Goal: Task Accomplishment & Management: Manage account settings

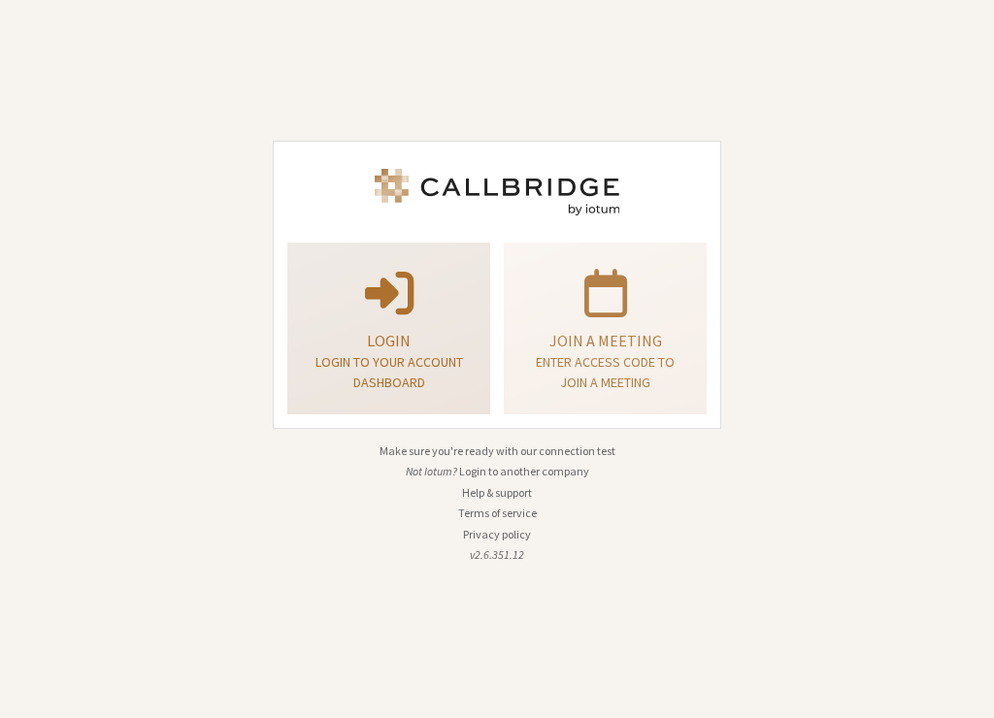
click at [377, 341] on p "Login" at bounding box center [388, 340] width 154 height 23
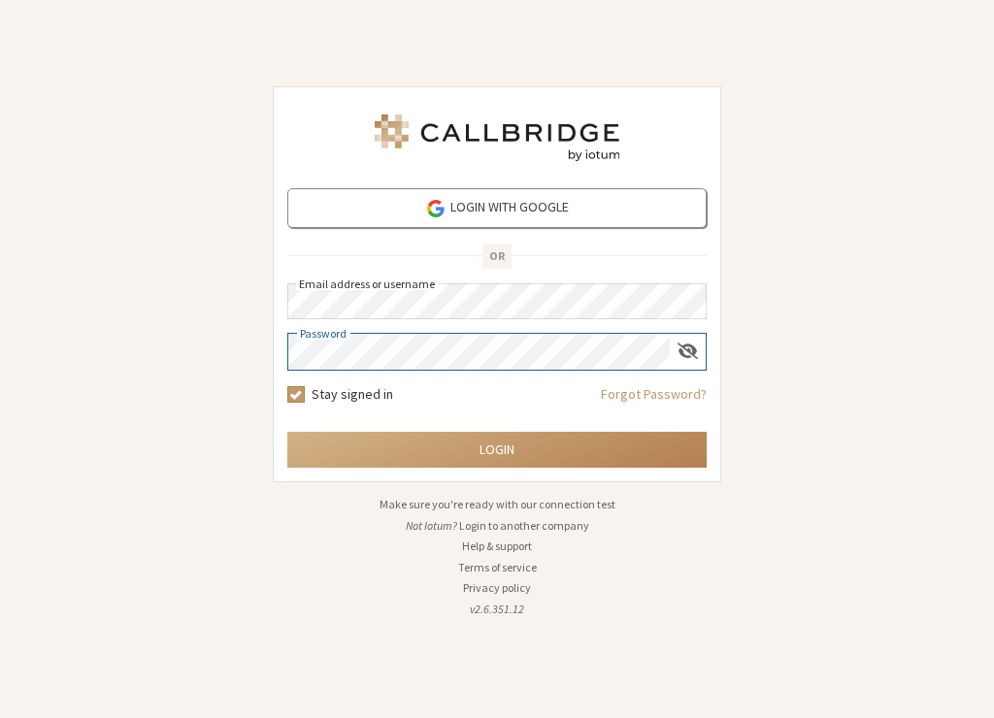
click at [287, 432] on button "Login" at bounding box center [496, 450] width 419 height 36
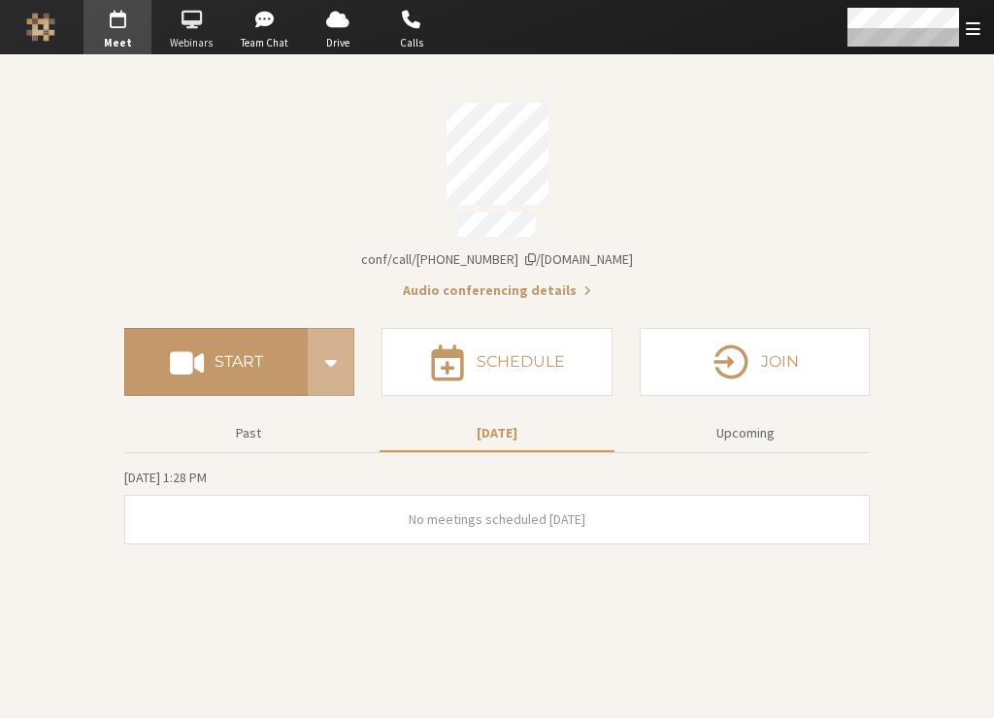
click at [200, 38] on span "Webinars" at bounding box center [191, 43] width 68 height 16
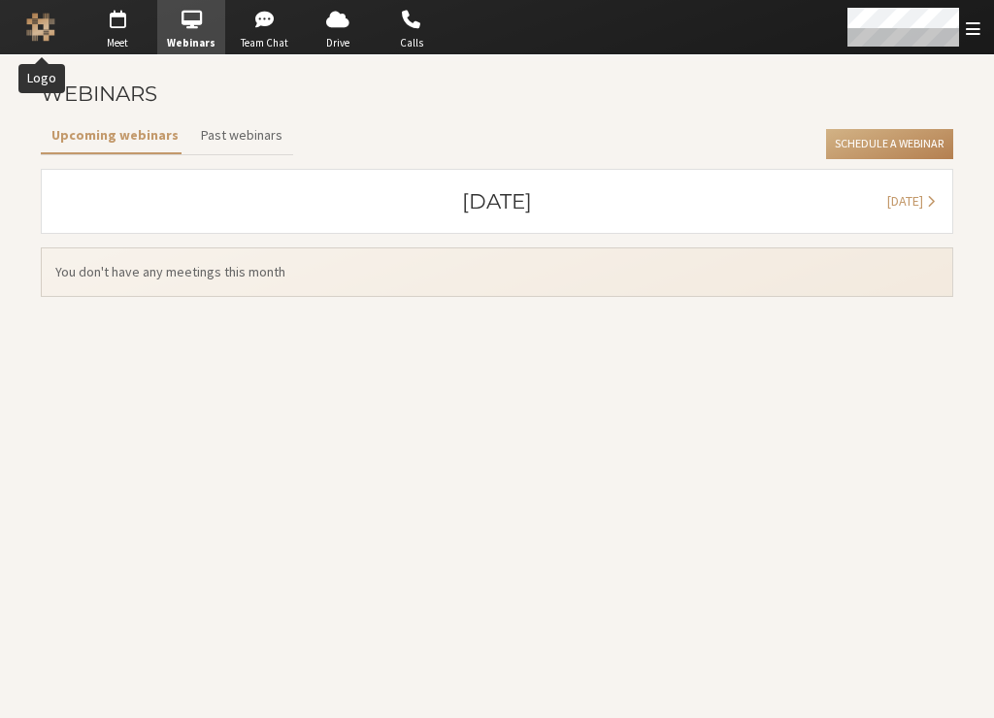
click at [59, 22] on button "Logo" at bounding box center [41, 27] width 68 height 54
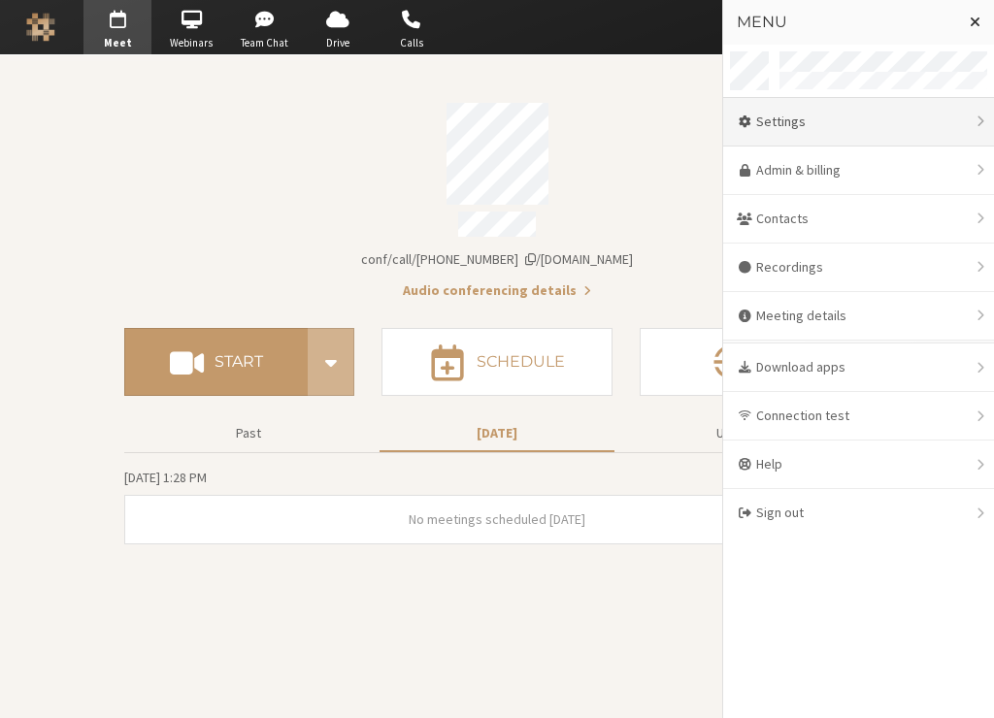
click at [860, 131] on div "Settings" at bounding box center [858, 122] width 271 height 49
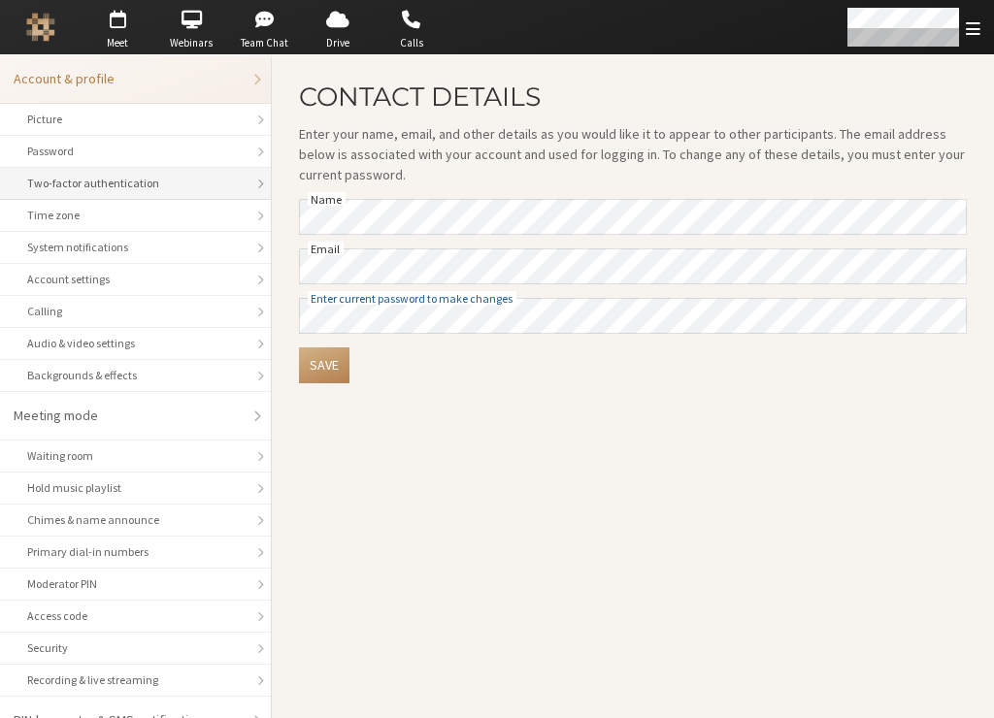
click at [124, 197] on li "Two-factor authentication" at bounding box center [135, 184] width 271 height 32
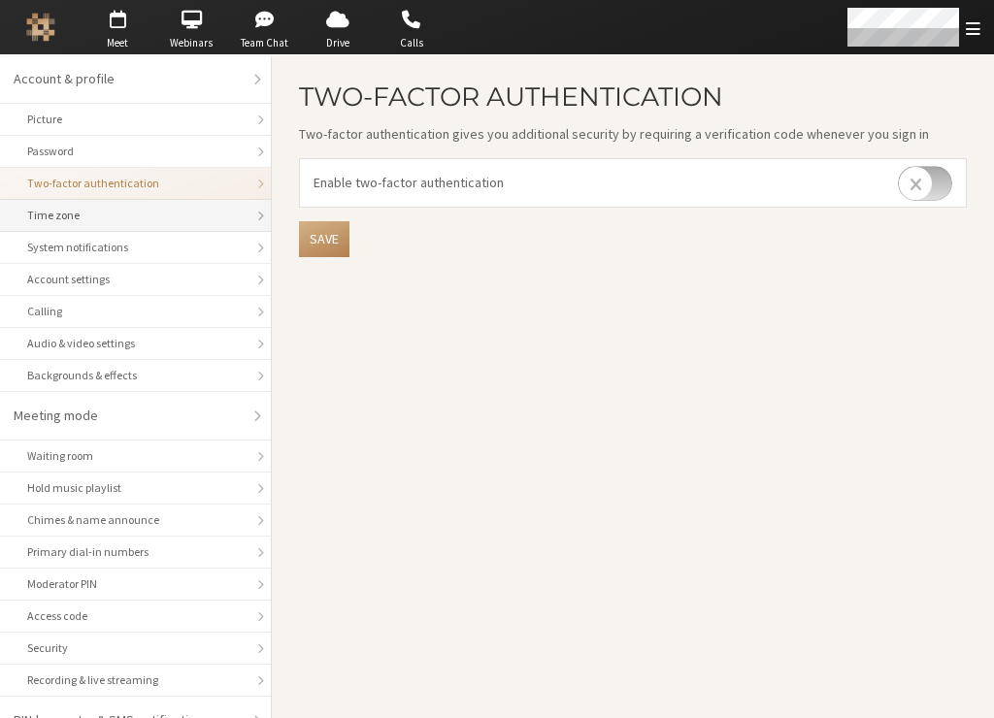
click at [110, 219] on div "Time zone" at bounding box center [135, 215] width 216 height 17
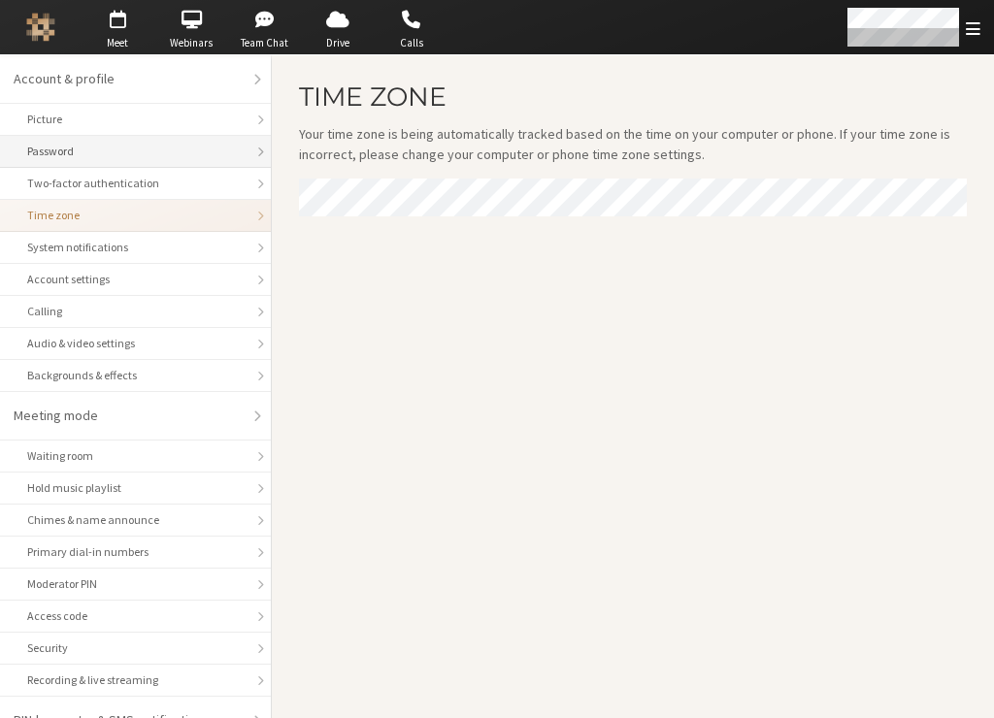
click at [117, 165] on li "Password" at bounding box center [135, 152] width 271 height 32
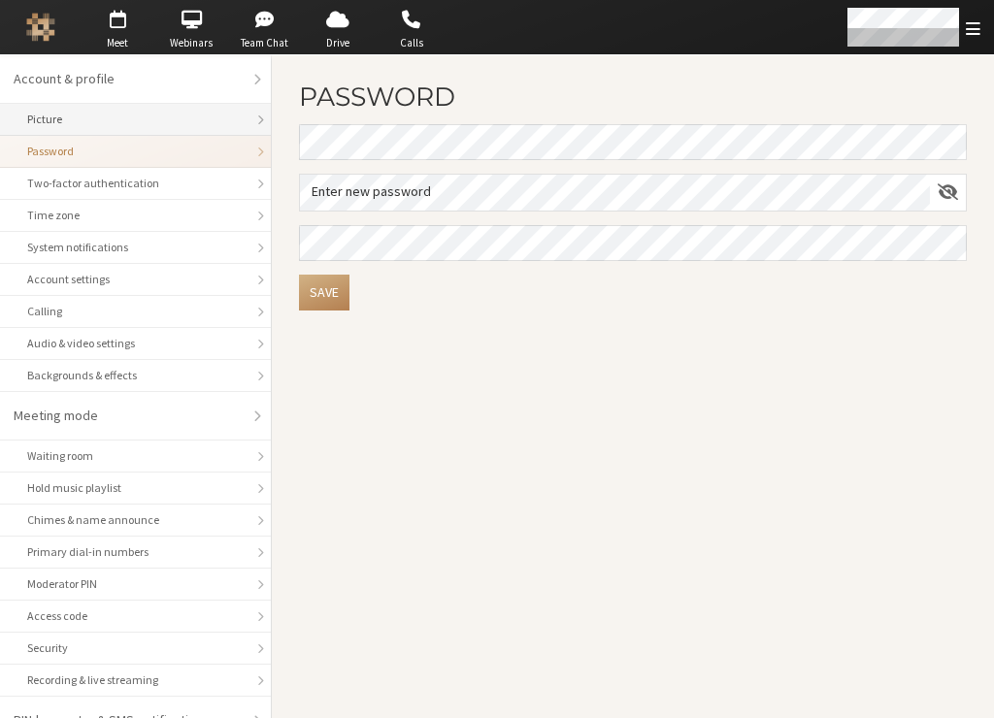
click at [119, 134] on li "Picture" at bounding box center [135, 120] width 271 height 32
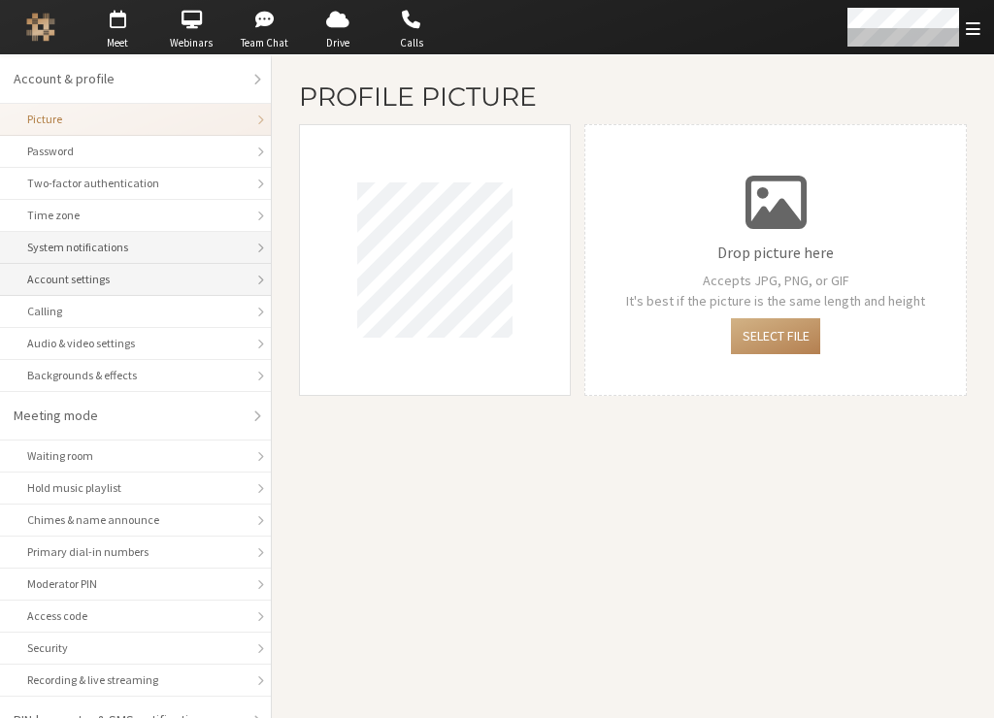
drag, startPoint x: 126, startPoint y: 253, endPoint x: 129, endPoint y: 271, distance: 17.7
click at [126, 254] on div "System notifications" at bounding box center [135, 247] width 216 height 17
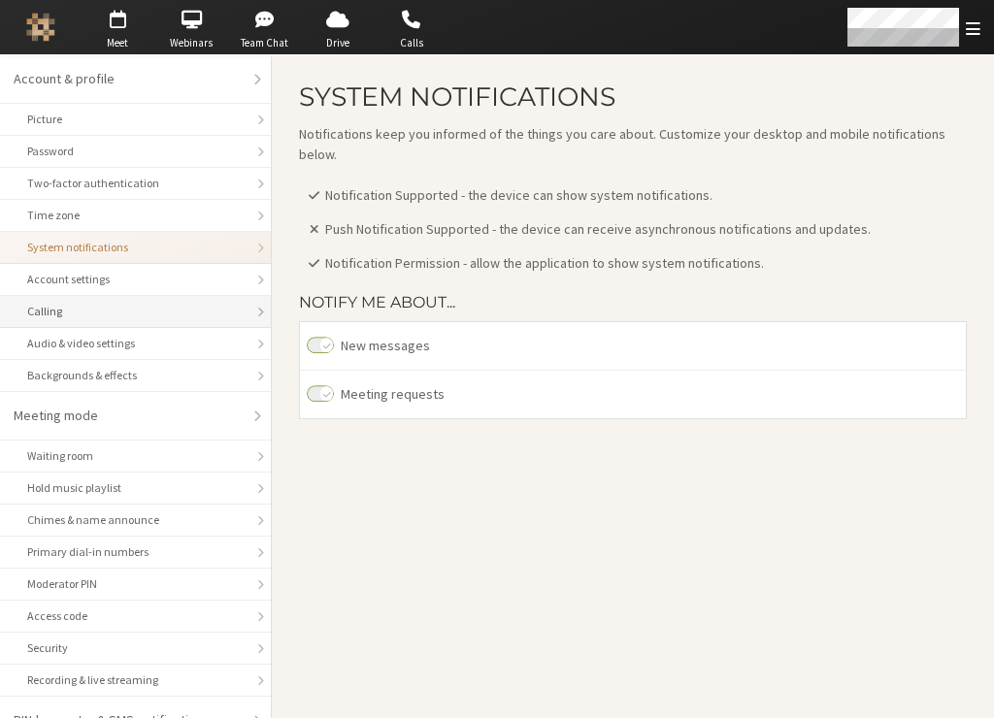
click at [132, 313] on div "Calling" at bounding box center [135, 311] width 216 height 17
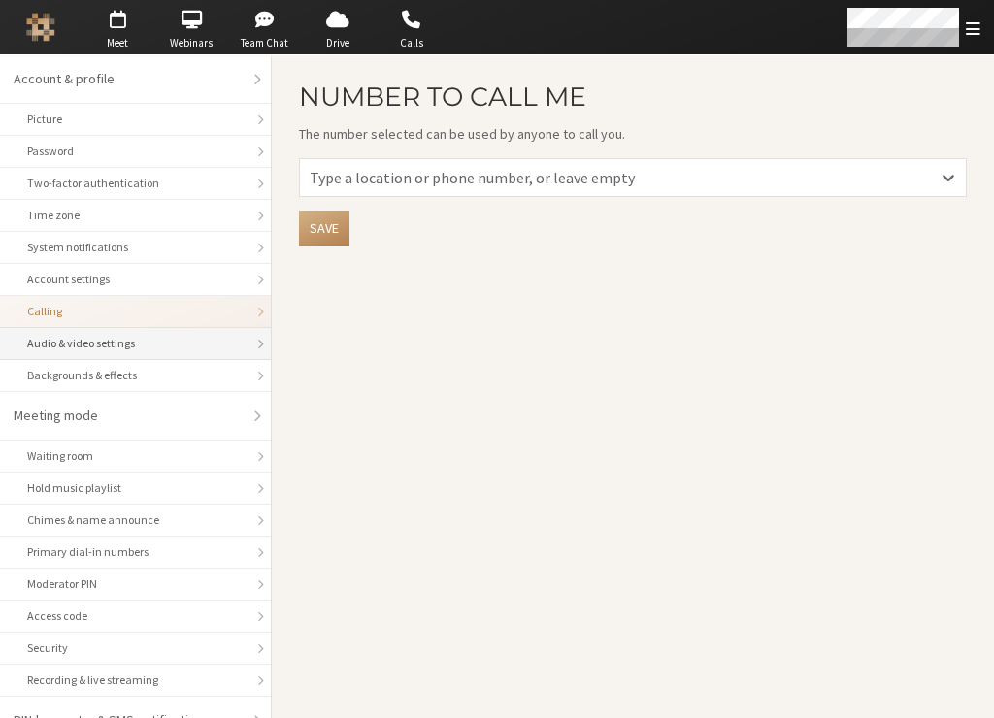
click at [137, 347] on div "Audio & video settings" at bounding box center [135, 343] width 216 height 17
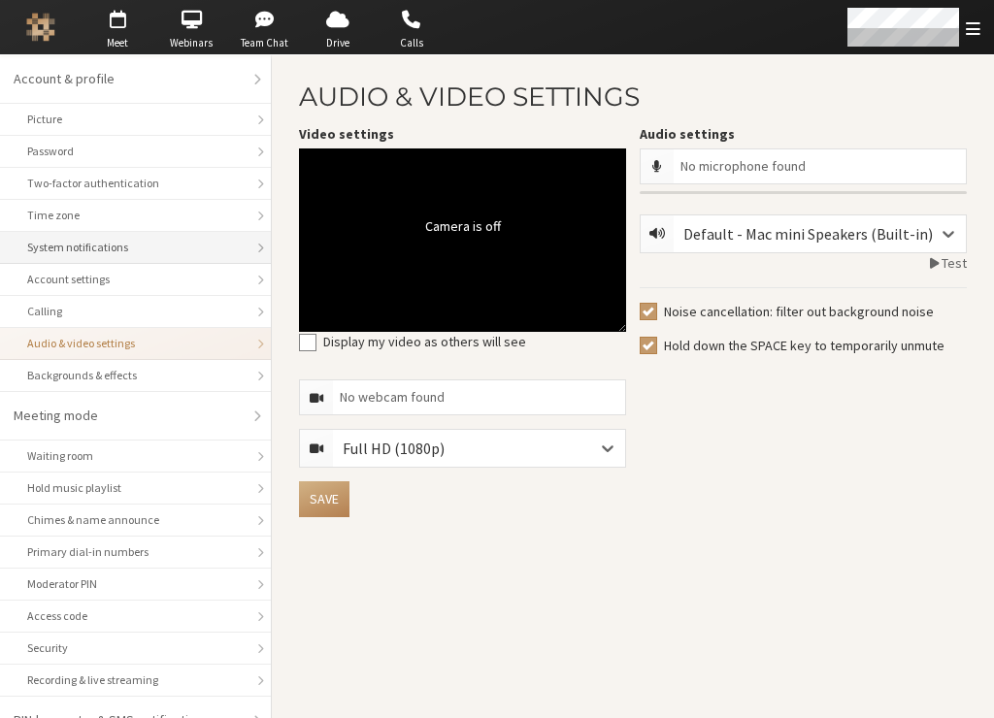
click at [124, 238] on li "System notifications" at bounding box center [135, 248] width 271 height 32
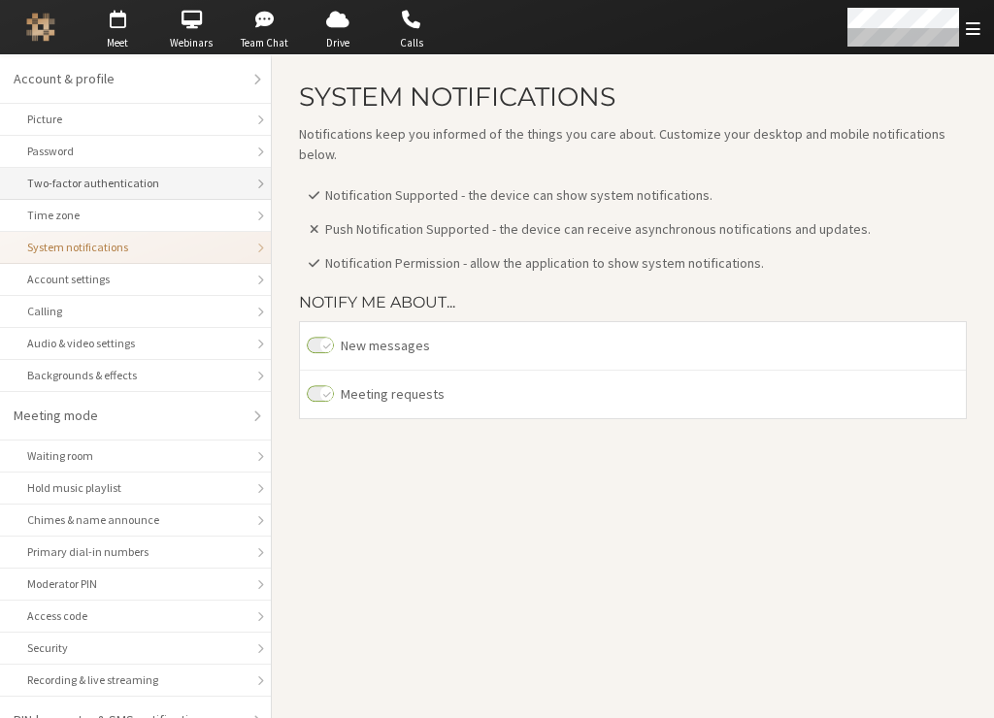
click at [120, 185] on div "Two-factor authentication" at bounding box center [135, 183] width 216 height 17
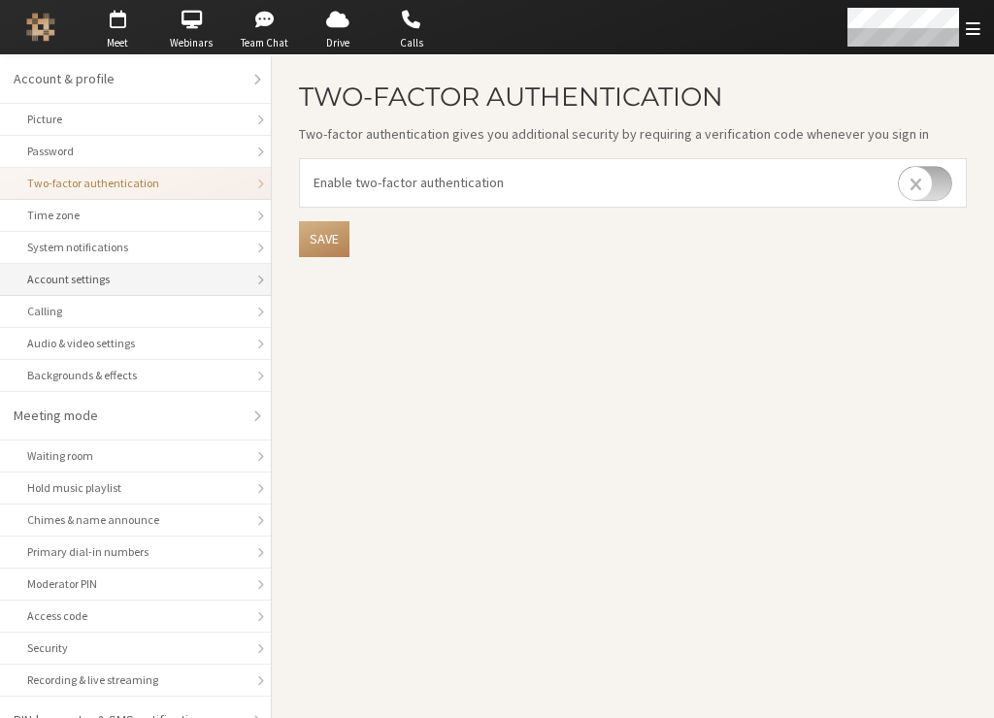
click at [120, 272] on div "Account settings" at bounding box center [135, 279] width 216 height 17
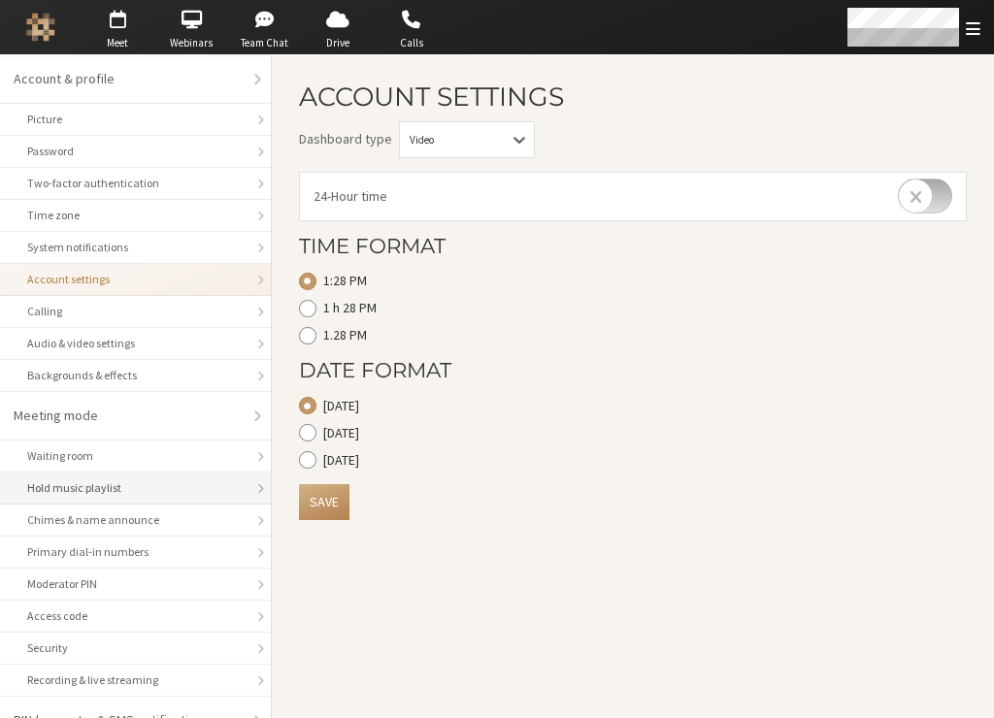
drag, startPoint x: 151, startPoint y: 493, endPoint x: 164, endPoint y: 501, distance: 14.8
click at [152, 494] on div "Hold music playlist" at bounding box center [135, 487] width 216 height 17
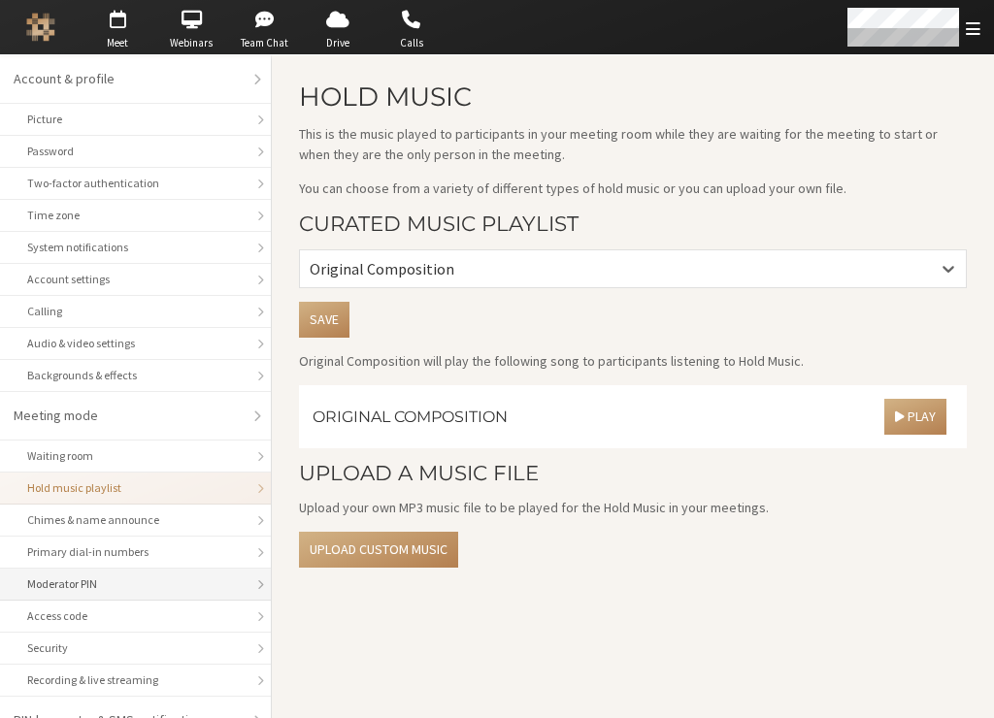
click at [163, 576] on div "Moderator PIN" at bounding box center [135, 583] width 216 height 17
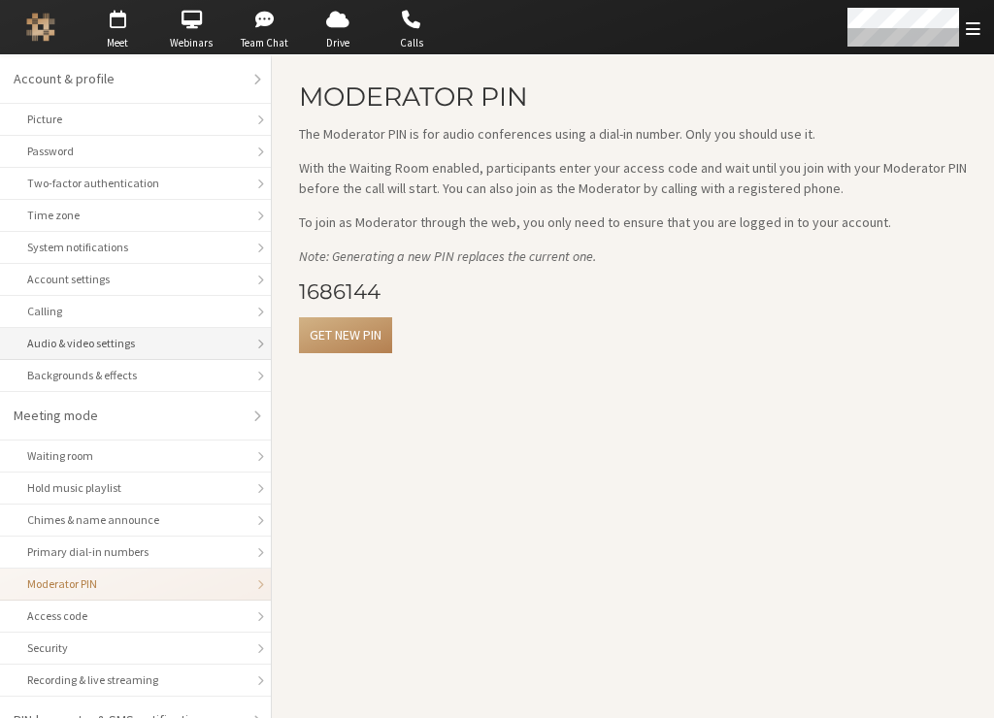
click at [99, 348] on div "Audio & video settings" at bounding box center [135, 343] width 216 height 17
